Goal: Book appointment/travel/reservation

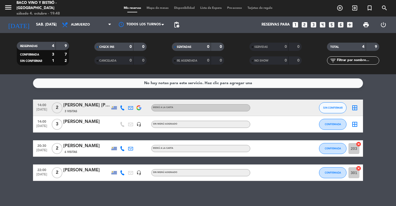
click at [302, 25] on icon "looks_two" at bounding box center [304, 24] width 7 height 7
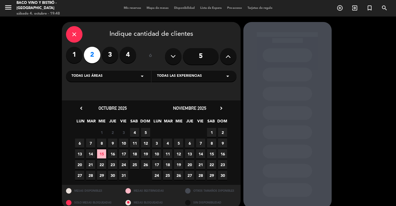
click at [134, 132] on span "4" at bounding box center [134, 132] width 9 height 9
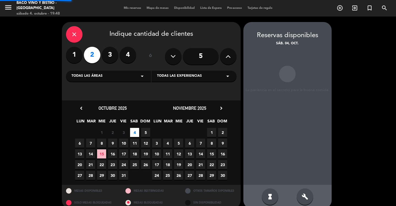
scroll to position [8, 0]
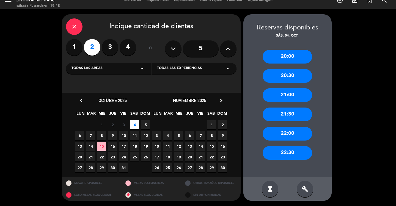
click at [282, 92] on div "21:00" at bounding box center [286, 95] width 49 height 14
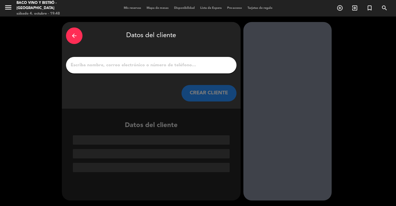
click at [171, 63] on input "1" at bounding box center [151, 65] width 162 height 8
type input "R"
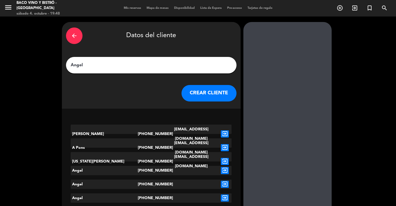
type input "Angel"
click at [200, 88] on button "CREAR CLIENTE" at bounding box center [208, 93] width 55 height 16
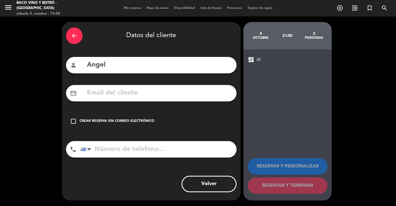
click at [168, 99] on input "text" at bounding box center [159, 92] width 146 height 11
click at [124, 121] on div "Crear reserva sin correo electrónico" at bounding box center [116, 120] width 75 height 5
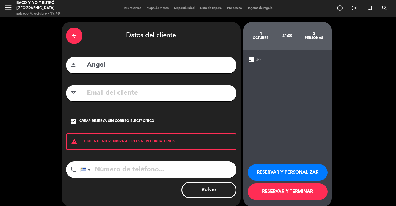
click at [110, 166] on input "tel" at bounding box center [158, 169] width 156 height 16
type input "099786227"
click at [274, 191] on button "RESERVAR Y TERMINAR" at bounding box center [287, 191] width 80 height 16
